Goal: Task Accomplishment & Management: Manage account settings

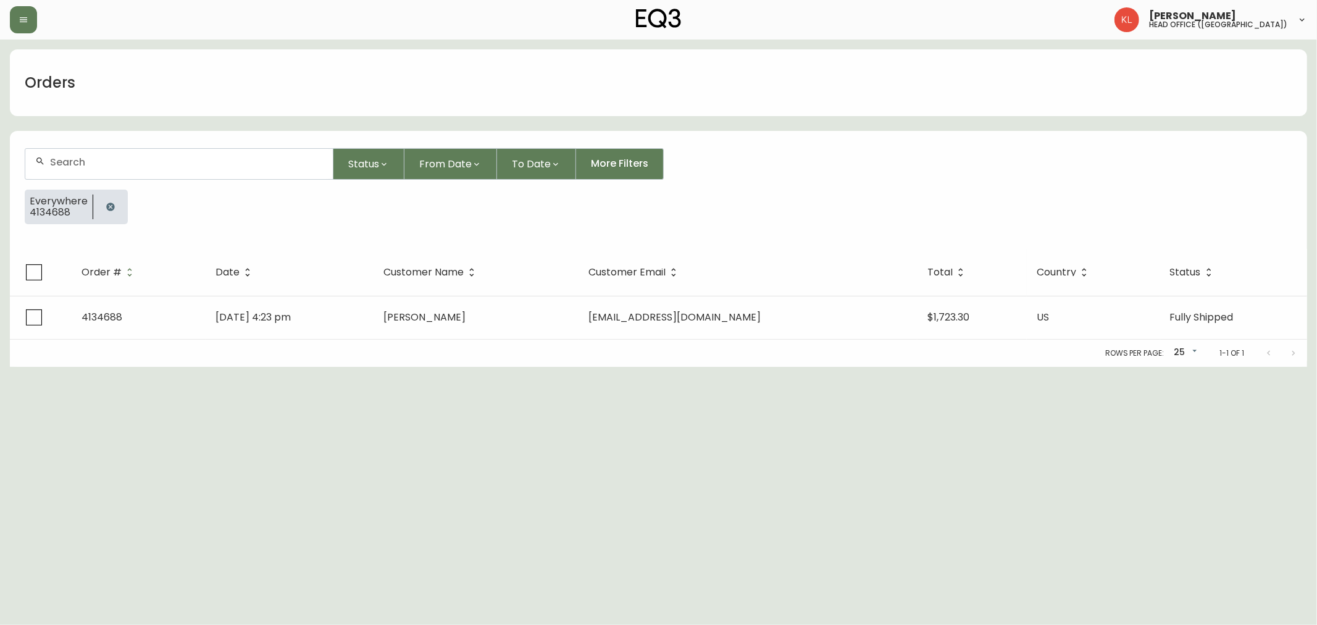
click at [106, 209] on icon "button" at bounding box center [111, 207] width 10 height 10
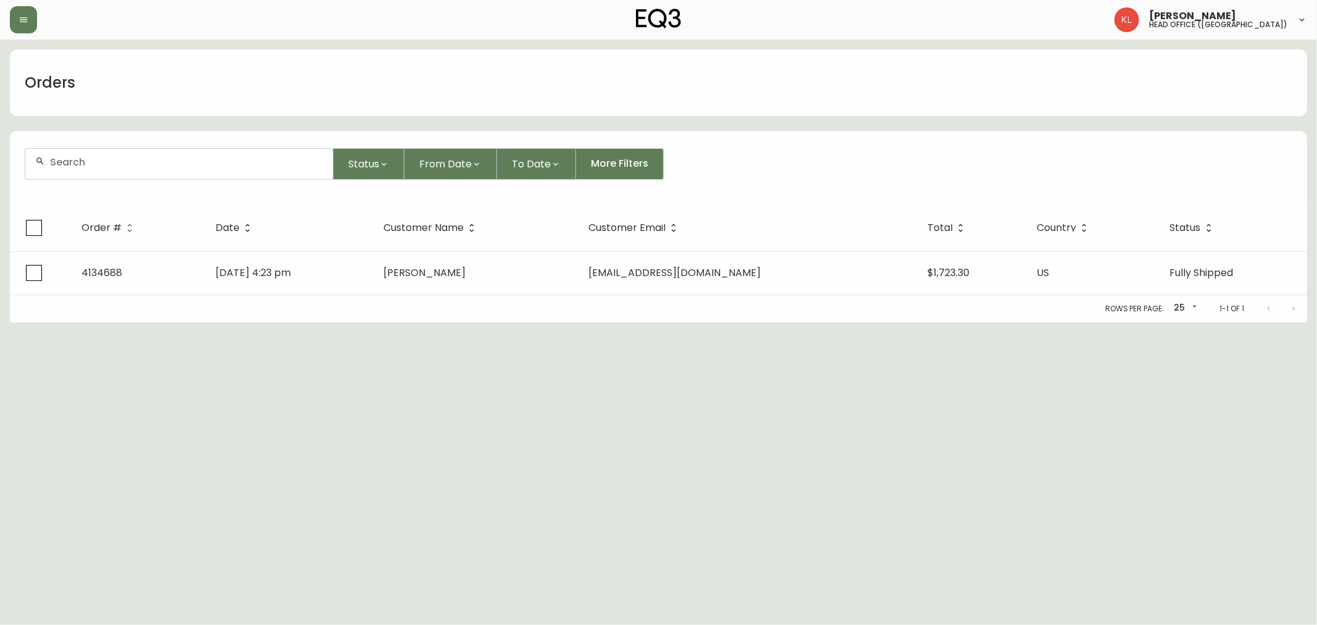
click at [130, 161] on input "text" at bounding box center [186, 162] width 273 height 12
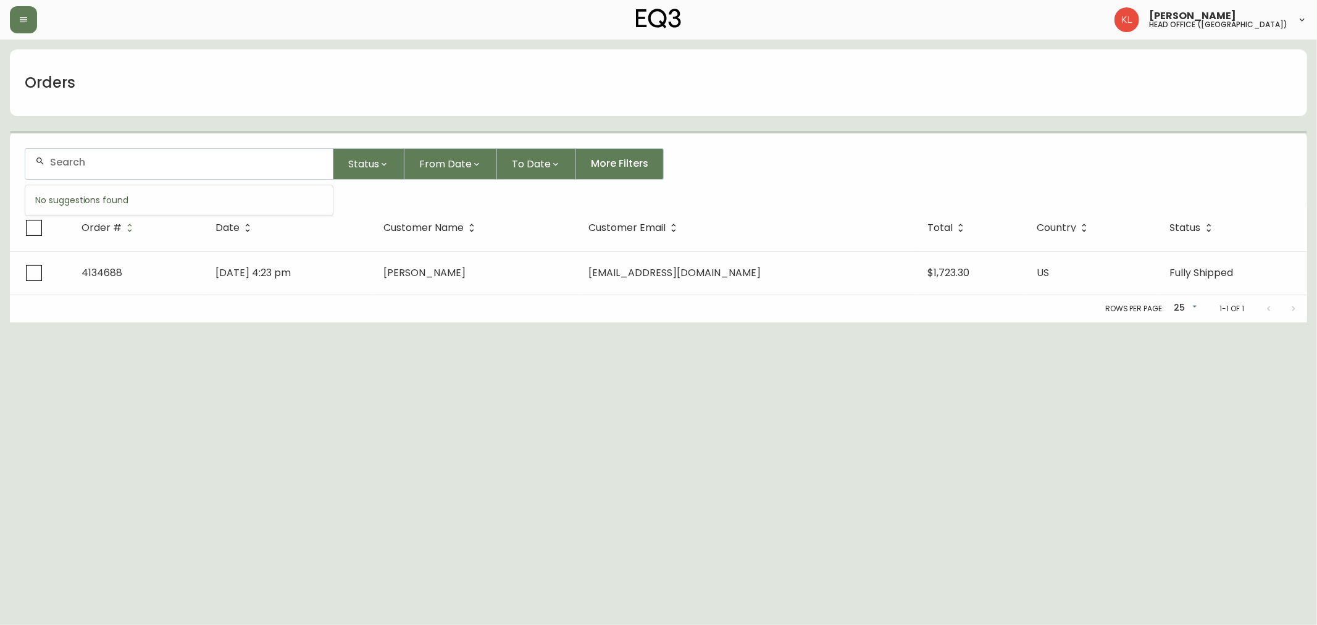
paste input "e@[DOMAIN_NAME]"
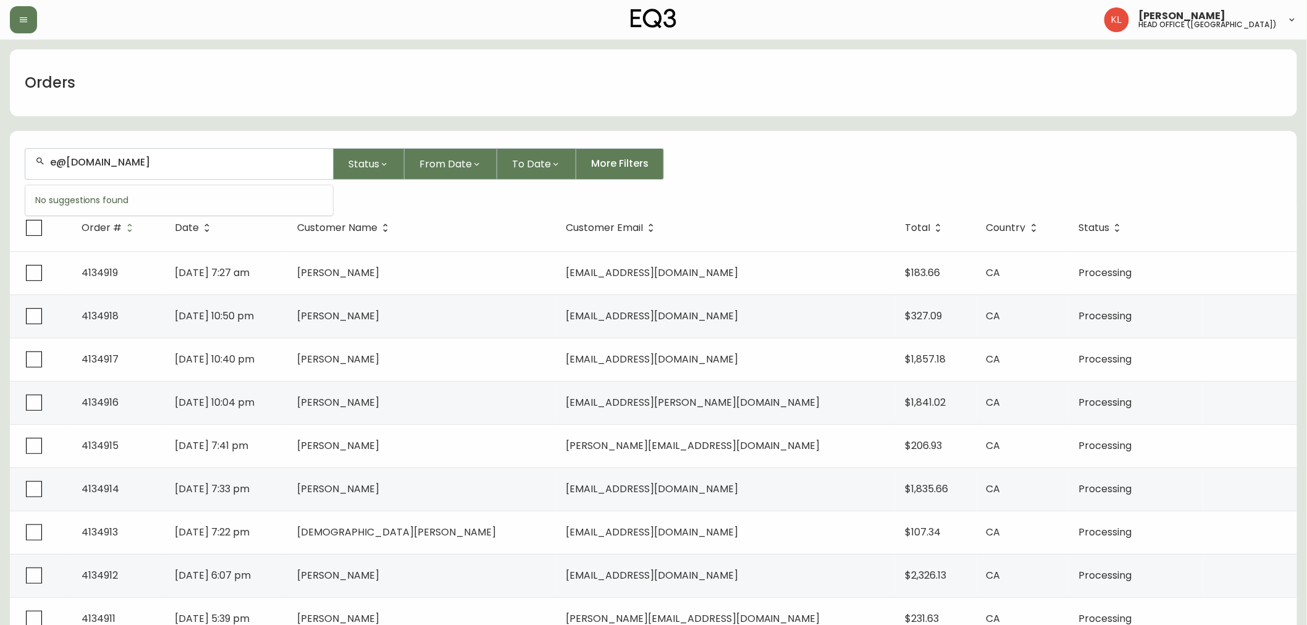
type input "e@[DOMAIN_NAME]"
click at [140, 235] on li "e@[DOMAIN_NAME]" at bounding box center [179, 230] width 308 height 21
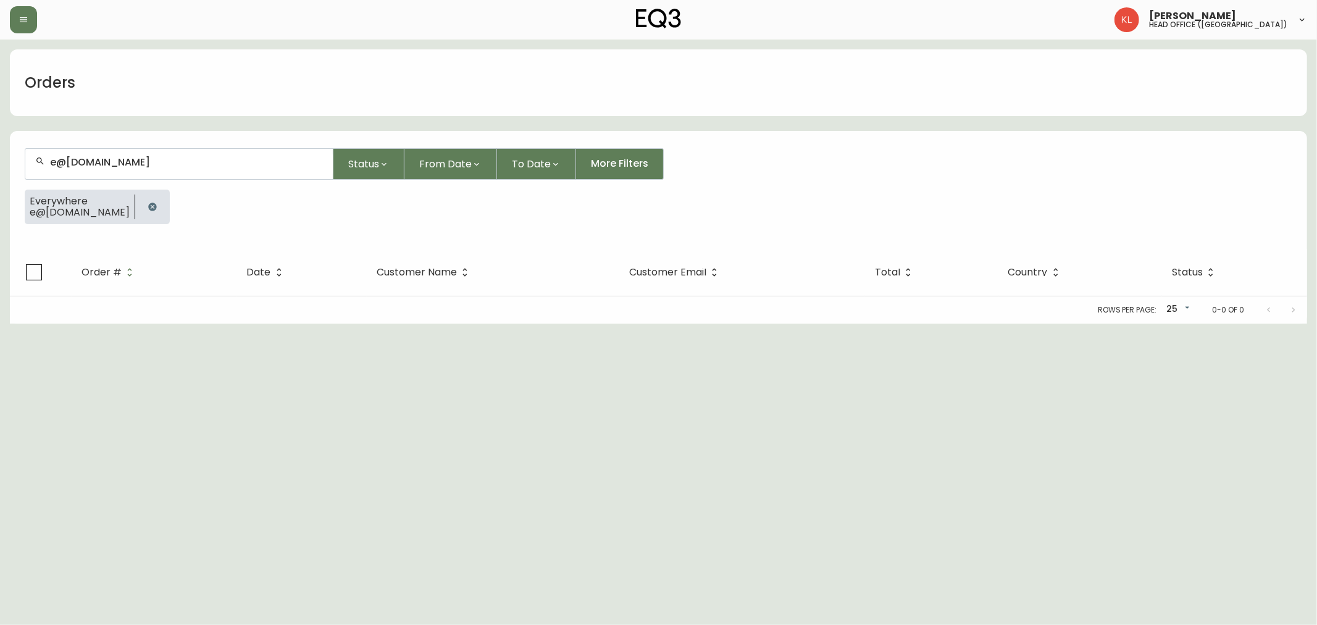
click at [1251, 266] on th "Status" at bounding box center [1234, 272] width 145 height 47
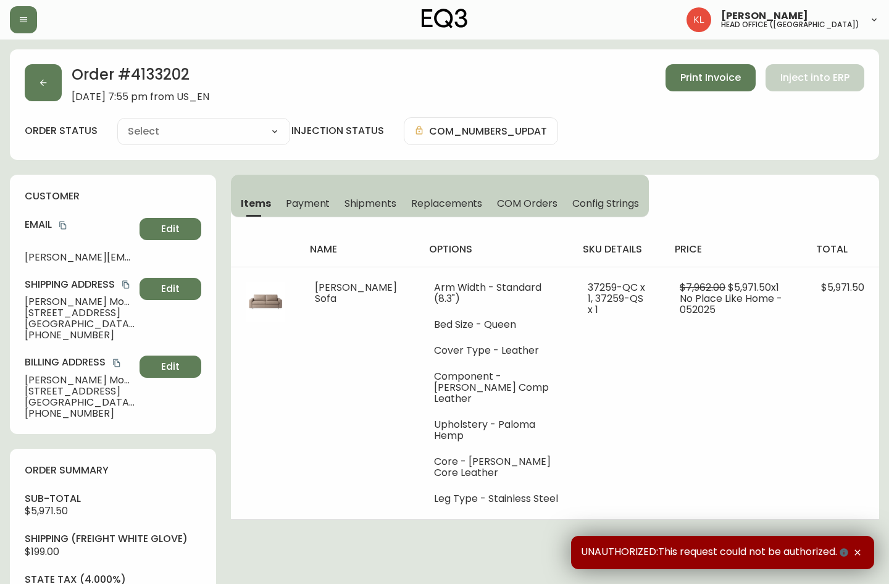
type input "Processing"
select select "PROCESSING"
